Goal: Check status: Check status

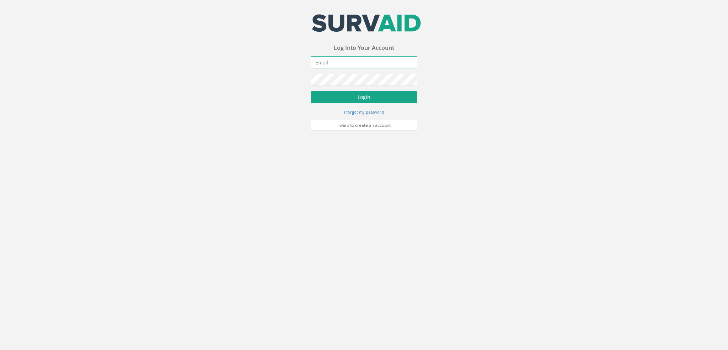
type input "[PERSON_NAME][EMAIL_ADDRESS][DOMAIN_NAME]"
click at [371, 98] on button "Login" at bounding box center [364, 97] width 107 height 12
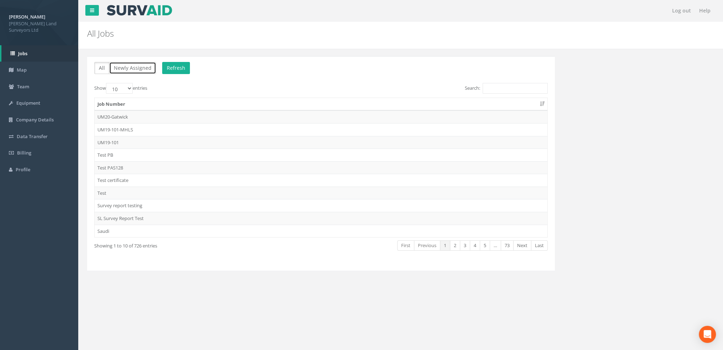
click at [131, 65] on button "Newly Assigned" at bounding box center [132, 68] width 47 height 12
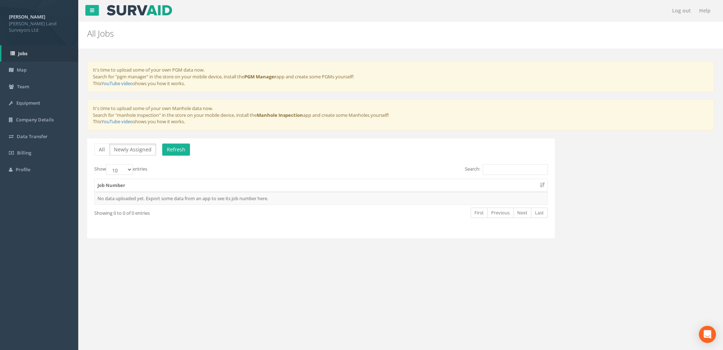
click at [341, 160] on div "All Newly Assigned Refresh Show 10 25 50 100 entries Search: Job Number No data…" at bounding box center [321, 188] width 468 height 100
click at [505, 162] on div "All Newly Assigned Refresh Show 10 25 50 100 entries Search: Job Number No data…" at bounding box center [321, 188] width 468 height 100
click at [505, 168] on input "Search:" at bounding box center [515, 169] width 65 height 11
type input "63429"
click at [190, 194] on td "No data uploaded yet. Export some data from an app to see its job number here." at bounding box center [321, 198] width 453 height 13
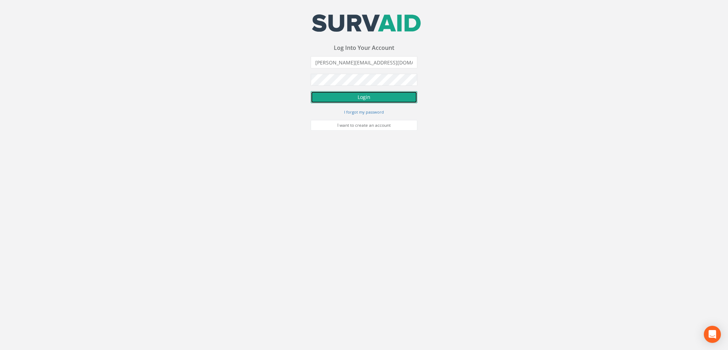
click at [364, 95] on button "Login" at bounding box center [364, 97] width 107 height 12
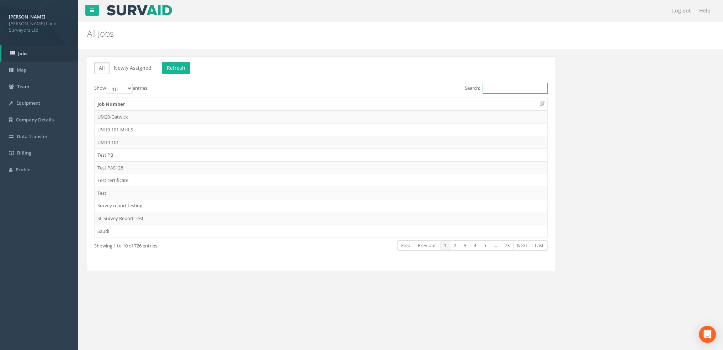
click at [531, 85] on input "Search:" at bounding box center [515, 88] width 65 height 11
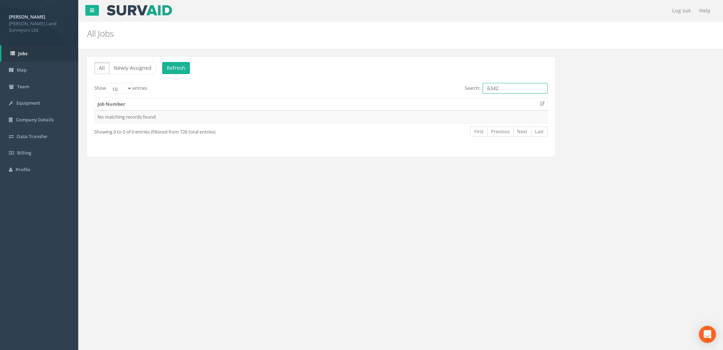
type input "63429"
drag, startPoint x: 498, startPoint y: 85, endPoint x: 450, endPoint y: 91, distance: 48.4
click at [450, 91] on div "Search: 63429" at bounding box center [436, 89] width 221 height 12
type input "[GEOGRAPHIC_DATA]"
drag, startPoint x: 528, startPoint y: 85, endPoint x: 475, endPoint y: 92, distance: 53.8
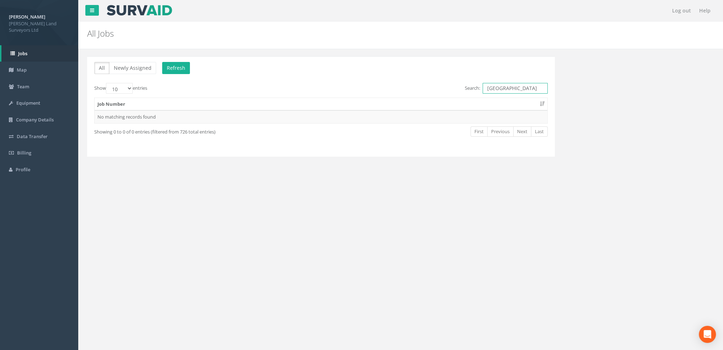
click at [475, 92] on label "Search: [GEOGRAPHIC_DATA]" at bounding box center [506, 88] width 83 height 11
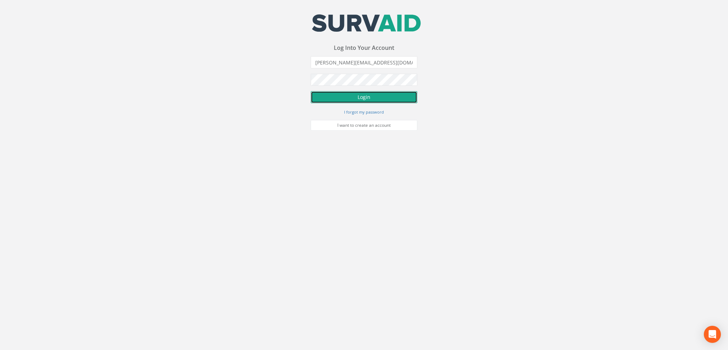
click at [391, 98] on button "Login" at bounding box center [364, 97] width 107 height 12
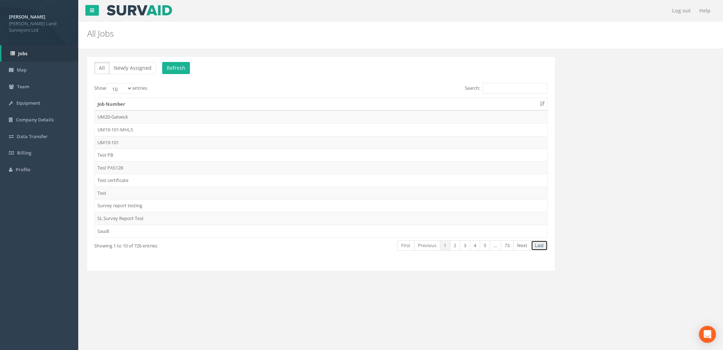
click at [543, 247] on link "Last" at bounding box center [539, 245] width 17 height 10
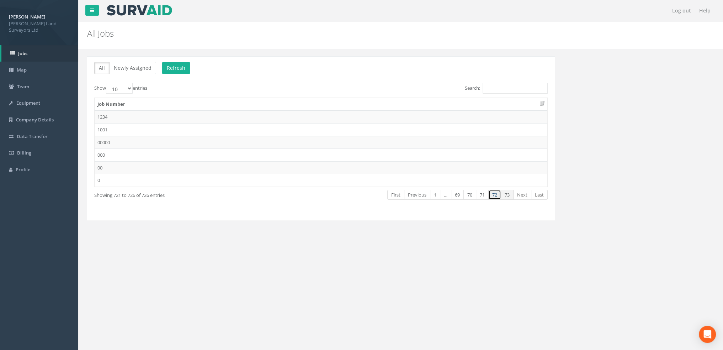
click at [495, 195] on link "72" at bounding box center [494, 195] width 13 height 10
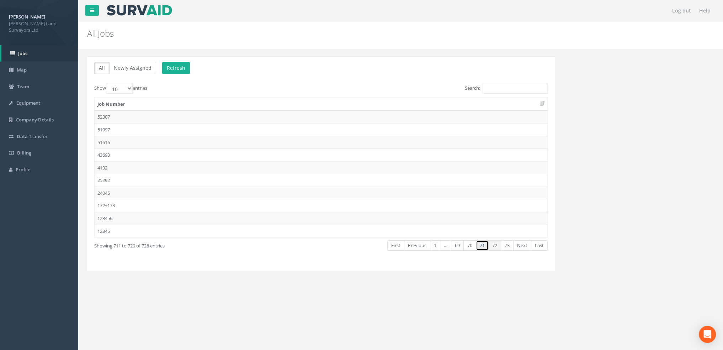
click at [486, 241] on link "71" at bounding box center [482, 245] width 13 height 10
click at [471, 244] on link "70" at bounding box center [469, 245] width 13 height 10
